Goal: Task Accomplishment & Management: Use online tool/utility

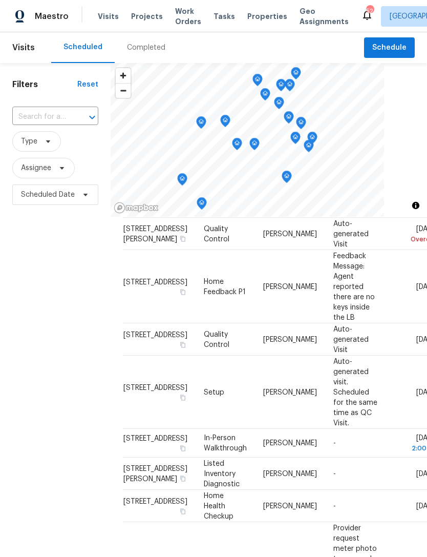
scroll to position [104, 0]
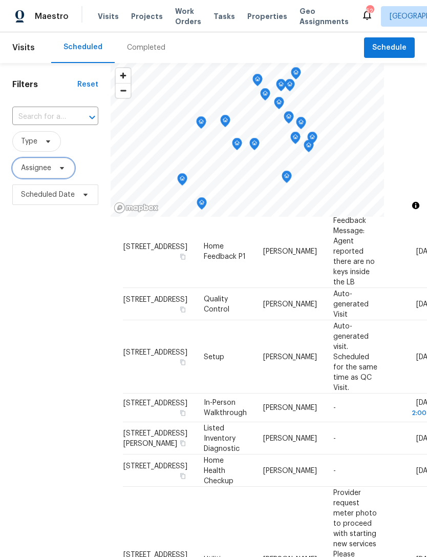
click at [63, 178] on span "Assignee" at bounding box center [43, 168] width 63 height 21
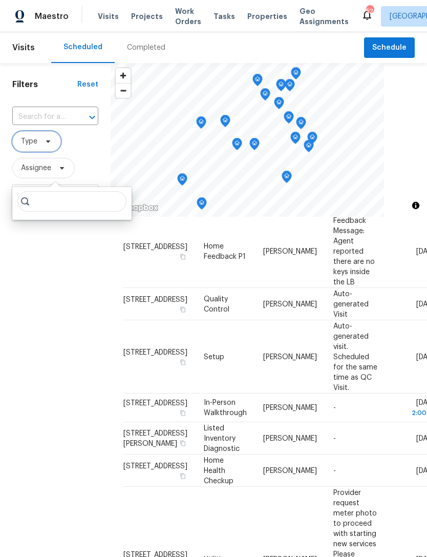
click at [42, 146] on span at bounding box center [46, 141] width 11 height 8
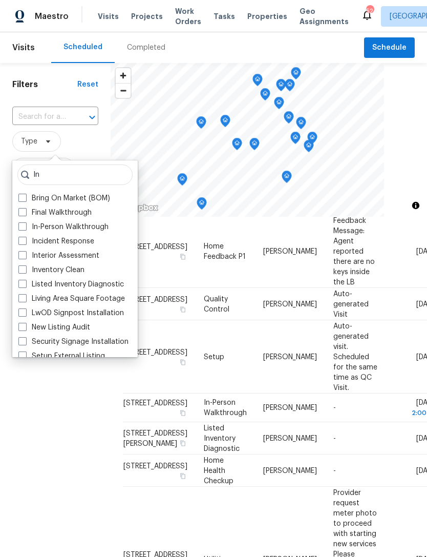
type input "In"
click at [84, 231] on label "In-Person Walkthrough" at bounding box center [63, 227] width 90 height 10
click at [25, 229] on input "In-Person Walkthrough" at bounding box center [21, 225] width 7 height 7
checkbox input "true"
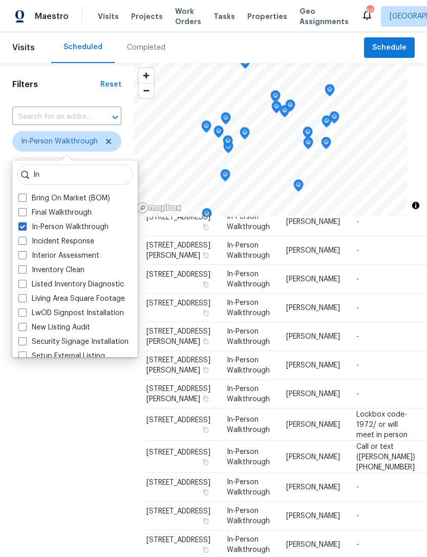
click at [97, 397] on div "Filters Reset ​ In-Person Walkthrough Assignee Scheduled Date" at bounding box center [67, 363] width 134 height 600
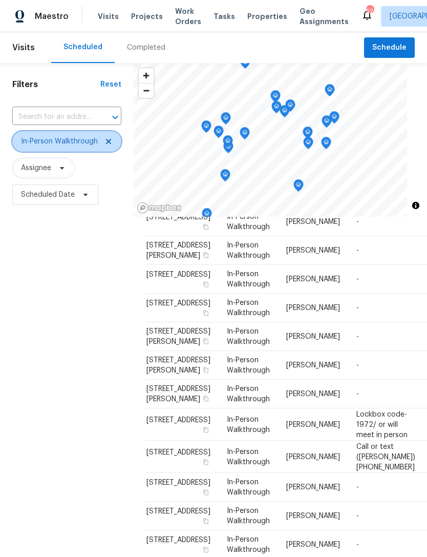
click at [70, 145] on span "In-Person Walkthrough" at bounding box center [59, 141] width 77 height 10
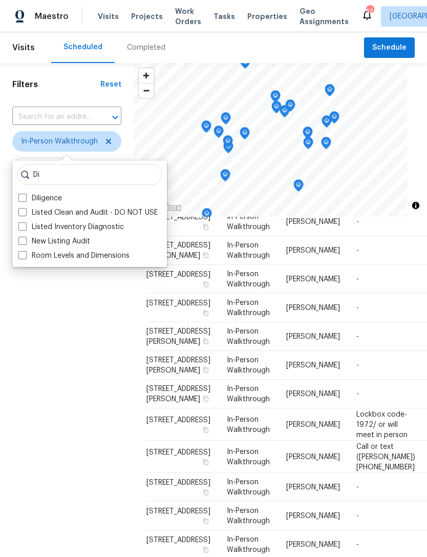
type input "Di"
click at [52, 202] on label "Diligence" at bounding box center [40, 198] width 44 height 10
click at [25, 200] on input "Diligence" at bounding box center [21, 196] width 7 height 7
checkbox input "true"
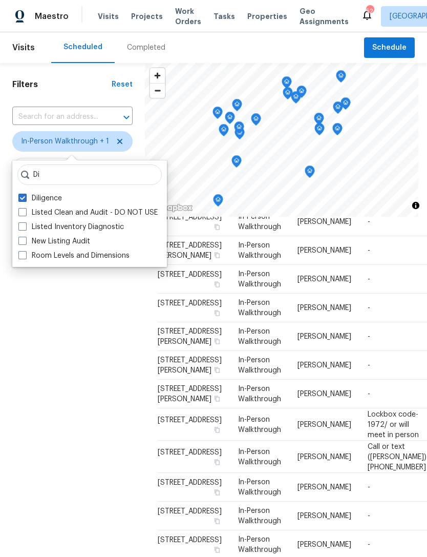
click at [105, 355] on div "Filters Reset ​ In-Person Walkthrough + 1 Assignee Scheduled Date" at bounding box center [72, 363] width 145 height 600
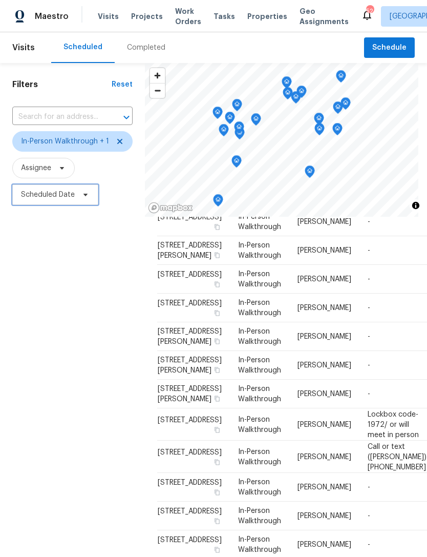
click at [76, 198] on span "Scheduled Date" at bounding box center [55, 195] width 86 height 21
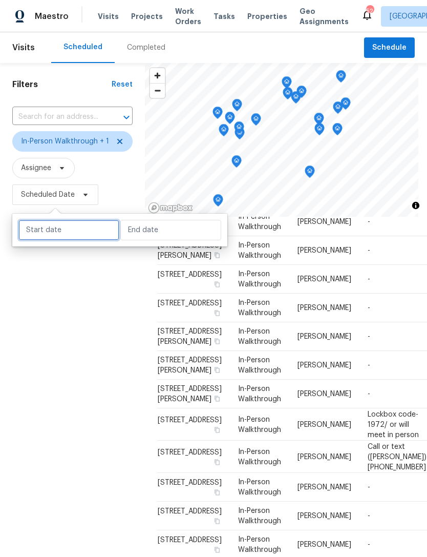
click at [99, 234] on input "text" at bounding box center [68, 230] width 101 height 21
select select "8"
select select "2025"
select select "9"
select select "2025"
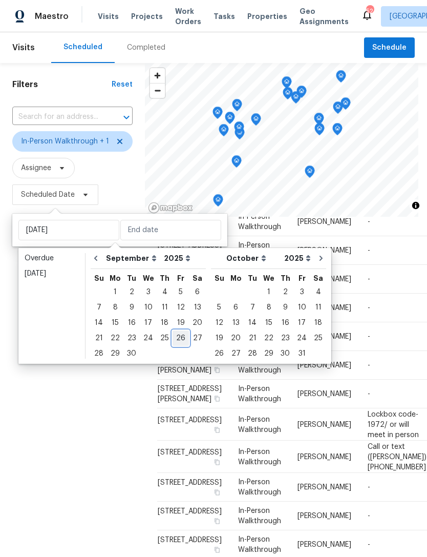
click at [177, 339] on div "26" at bounding box center [181, 338] width 16 height 14
type input "[DATE]"
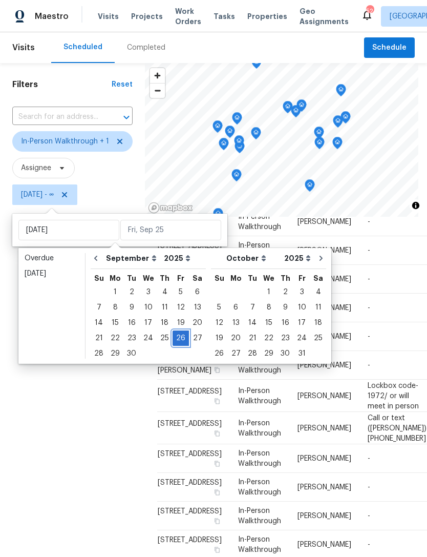
click at [177, 340] on div "26" at bounding box center [181, 338] width 16 height 14
type input "[DATE]"
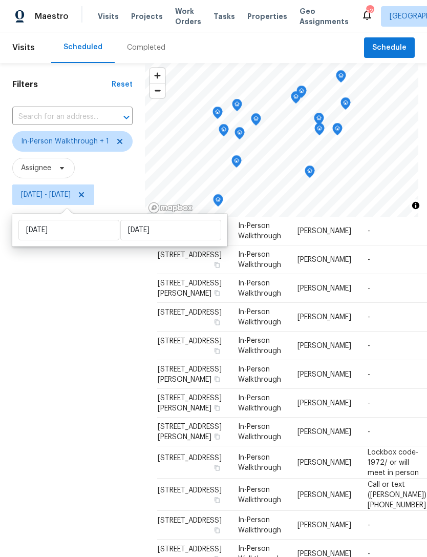
click at [95, 421] on div "Filters Reset ​ In-Person Walkthrough + 1 Assignee [DATE] - [DATE]" at bounding box center [72, 363] width 145 height 600
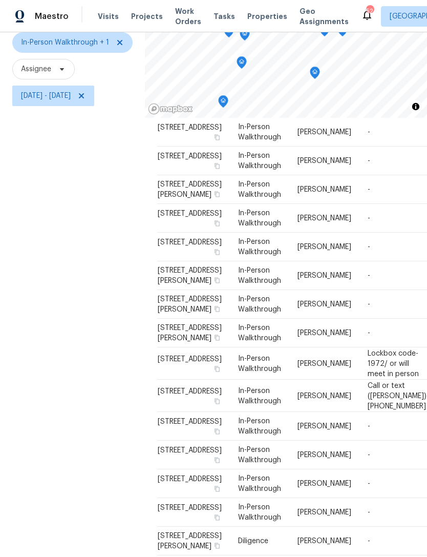
scroll to position [33, 0]
click at [184, 355] on span "[STREET_ADDRESS]" at bounding box center [190, 358] width 64 height 7
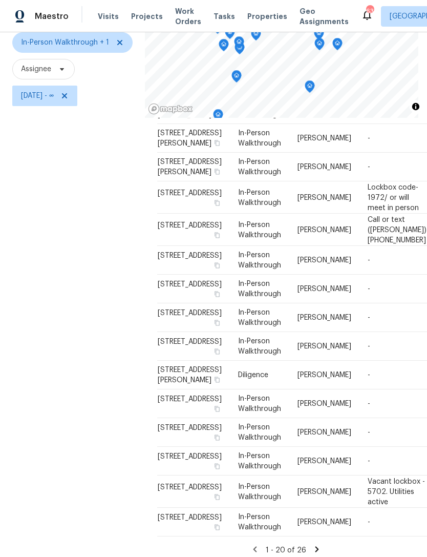
scroll to position [33, 0]
click at [51, 86] on span "[DATE] - ∞" at bounding box center [44, 96] width 65 height 21
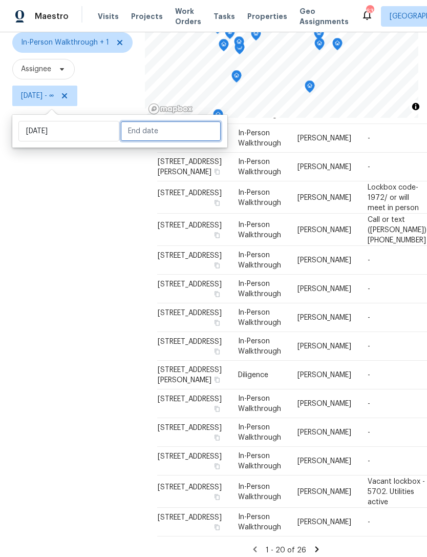
click at [167, 121] on input "text" at bounding box center [170, 131] width 101 height 21
select select "8"
select select "2025"
select select "9"
select select "2025"
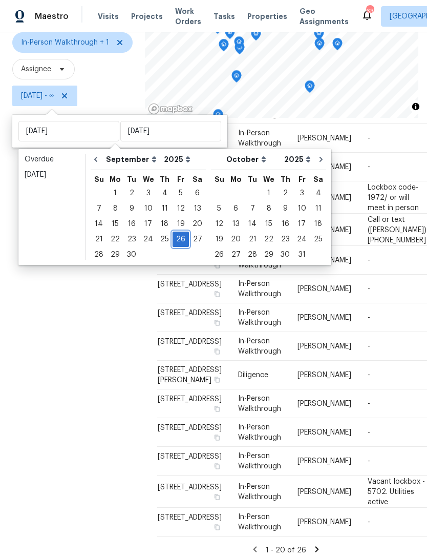
click at [174, 232] on div "26" at bounding box center [181, 239] width 16 height 14
type input "[DATE]"
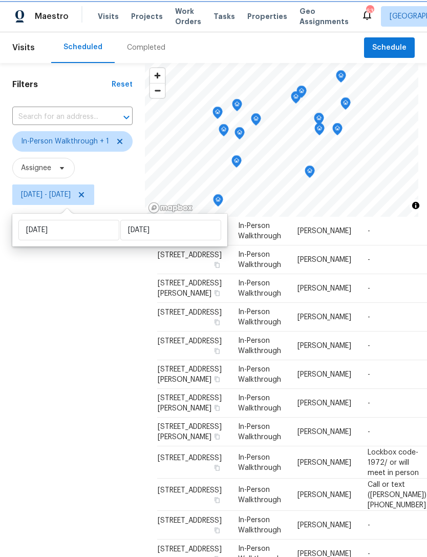
scroll to position [212, 0]
click at [124, 381] on div "Filters Reset ​ In-Person Walkthrough + 1 Assignee [DATE] - [DATE]" at bounding box center [72, 363] width 145 height 600
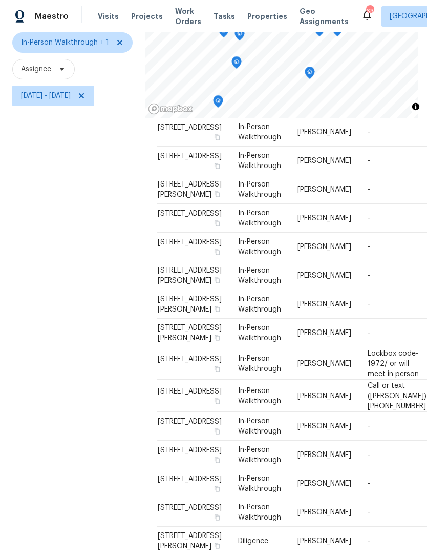
scroll to position [33, 0]
click at [0, 0] on icon at bounding box center [0, 0] width 0 height 0
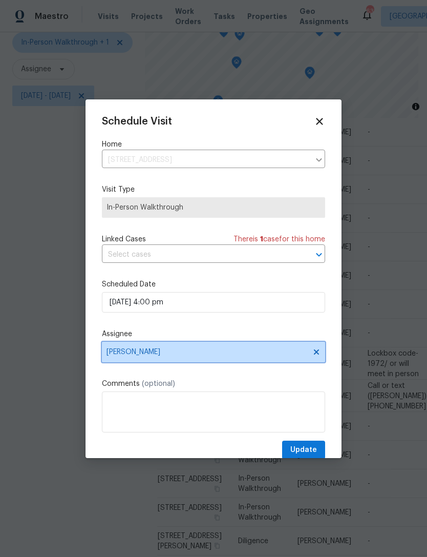
click at [178, 350] on span "[PERSON_NAME]" at bounding box center [213, 352] width 223 height 21
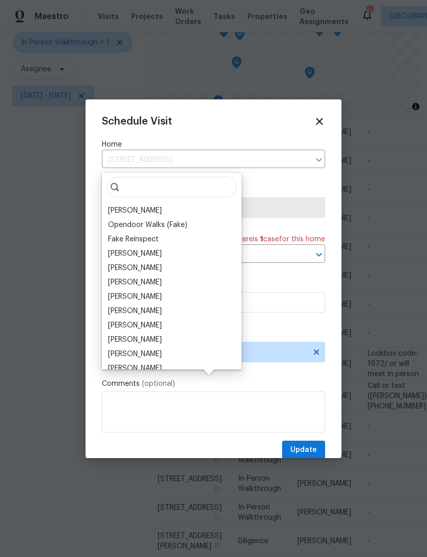
click at [160, 335] on div "[PERSON_NAME]" at bounding box center [135, 340] width 54 height 10
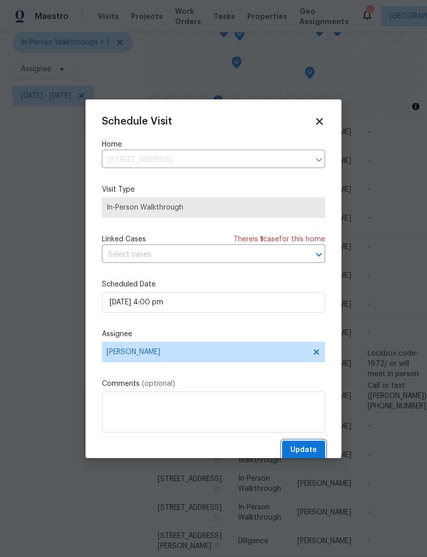
click at [314, 454] on span "Update" at bounding box center [304, 450] width 27 height 13
